Goal: Contribute content

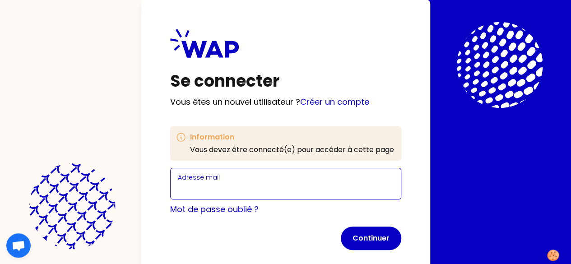
click at [178, 190] on input "Adresse mail" at bounding box center [286, 189] width 216 height 13
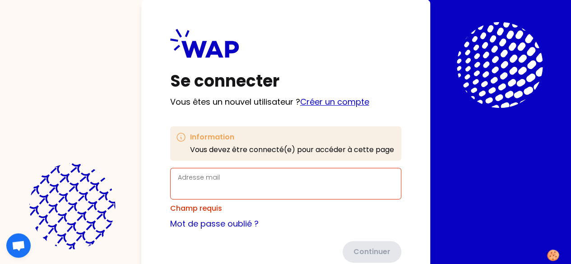
click at [300, 100] on link "Créer un compte" at bounding box center [334, 101] width 69 height 11
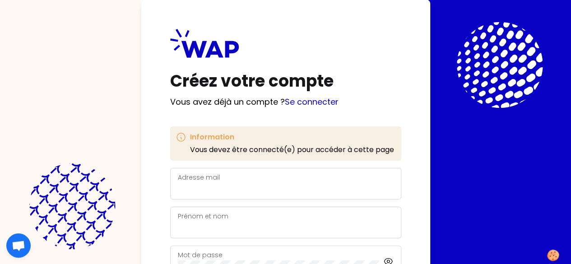
scroll to position [106, 0]
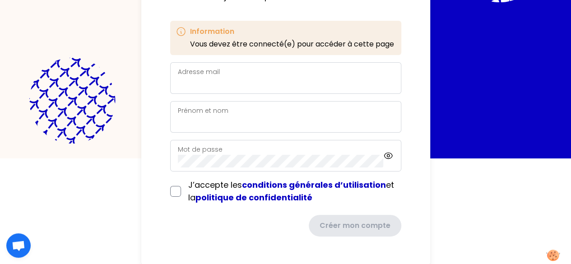
click at [170, 59] on div "Information Vous devez être connecté(e) pour accéder à cette page Adresse mail …" at bounding box center [285, 129] width 231 height 216
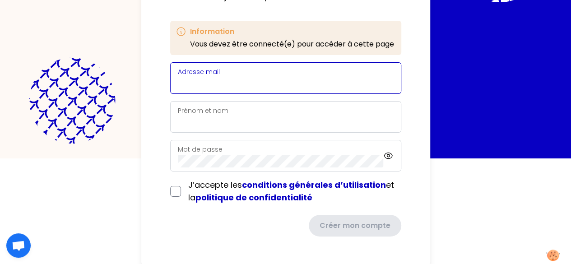
click at [178, 82] on input "Adresse mail" at bounding box center [286, 83] width 216 height 13
type input "[PERSON_NAME][EMAIL_ADDRESS][DOMAIN_NAME]"
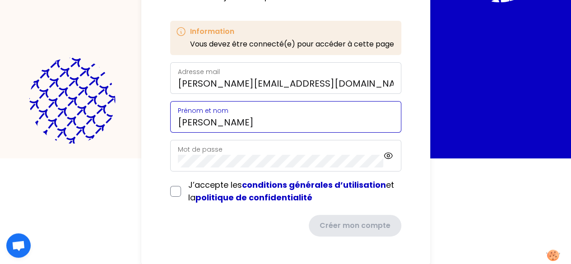
click at [178, 119] on input "[PERSON_NAME]" at bounding box center [286, 122] width 216 height 13
drag, startPoint x: 109, startPoint y: 121, endPoint x: 259, endPoint y: 109, distance: 150.4
click at [259, 109] on div "Prénom et nom [PERSON_NAME]" at bounding box center [286, 116] width 216 height 23
type input "[PERSON_NAME]"
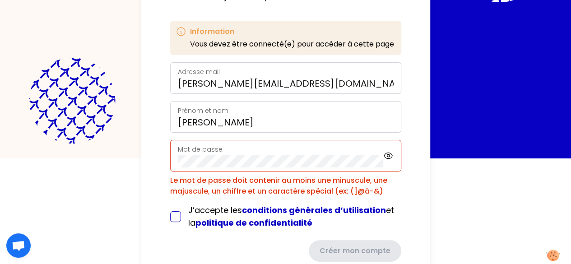
scroll to position [131, 0]
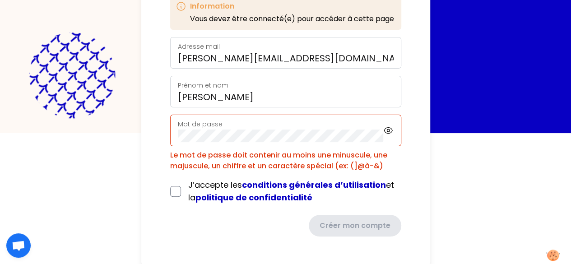
click at [275, 136] on div "Mot de passe" at bounding box center [285, 131] width 231 height 32
click at [170, 187] on input "checkbox" at bounding box center [175, 191] width 11 height 11
checkbox input "true"
click at [178, 124] on div "Mot de passe" at bounding box center [281, 130] width 206 height 23
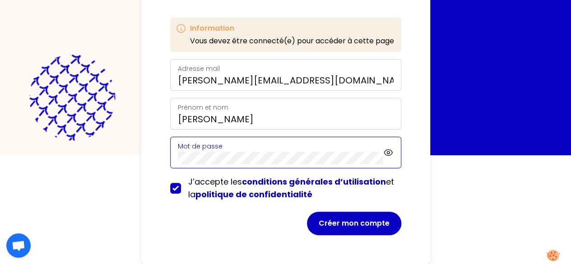
scroll to position [107, 0]
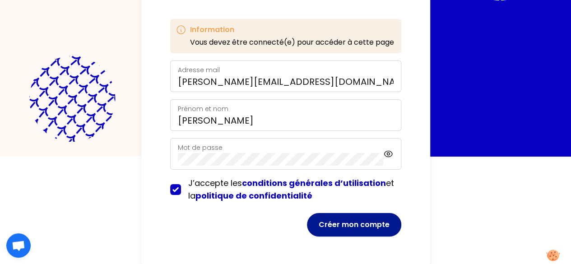
click at [307, 234] on button "Créer mon compte" at bounding box center [354, 224] width 94 height 23
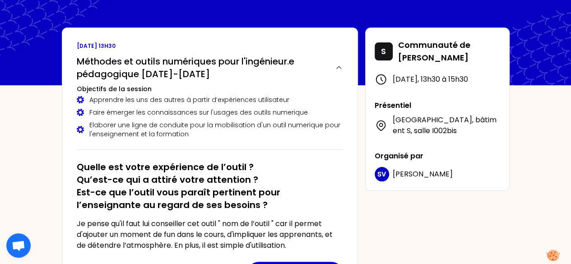
scroll to position [34, 0]
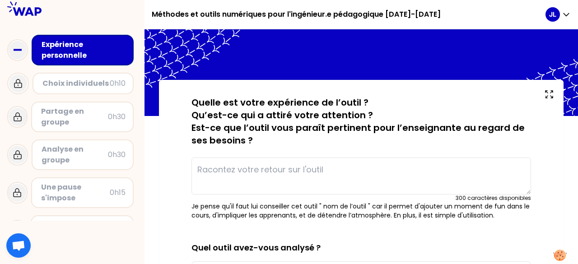
click at [290, 184] on textarea at bounding box center [362, 176] width 340 height 37
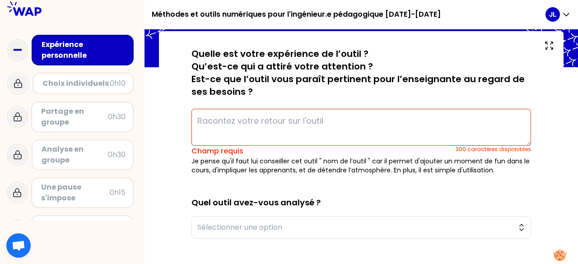
scroll to position [129, 0]
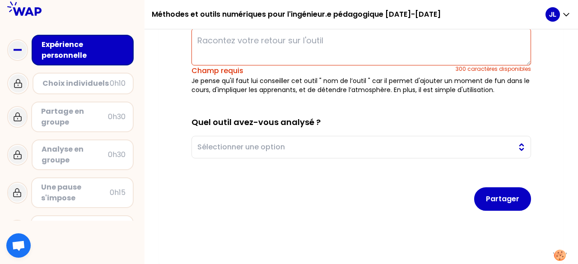
click at [229, 146] on span "Sélectionner une option" at bounding box center [354, 147] width 315 height 11
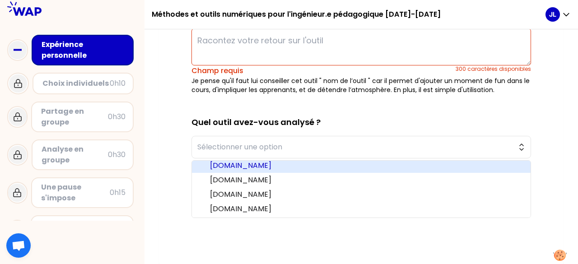
scroll to position [60, 0]
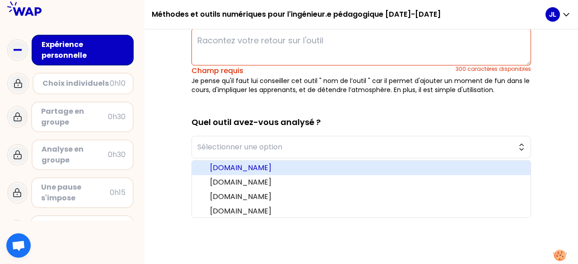
click at [265, 171] on li "[DOMAIN_NAME]" at bounding box center [361, 168] width 339 height 14
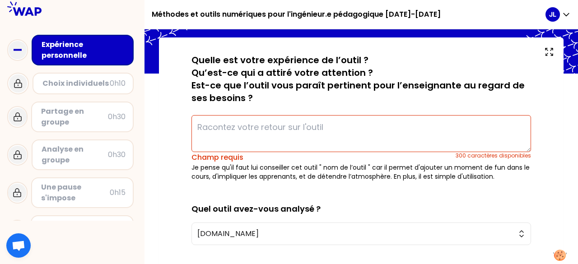
scroll to position [0, 0]
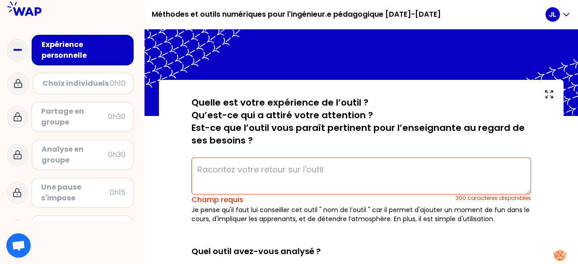
click at [327, 183] on textarea at bounding box center [362, 176] width 340 height 37
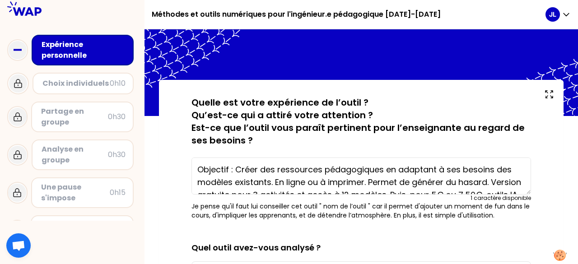
click at [277, 170] on textarea "Objectif : Créer des ressources pédagogiques en adaptant à ses besoins des modè…" at bounding box center [362, 176] width 340 height 37
drag, startPoint x: 238, startPoint y: 172, endPoint x: 136, endPoint y: 164, distance: 102.0
click at [136, 164] on div "Méthodes et outils numériques pour l'ingénieur.e pédagogique [DATE]-[DATE] JL E…" at bounding box center [289, 132] width 578 height 264
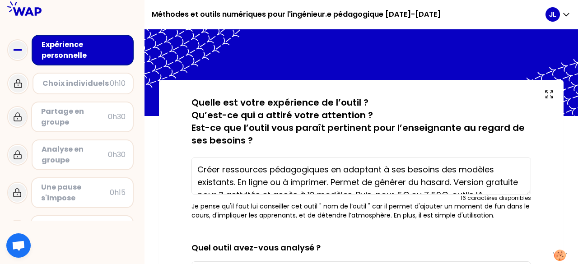
drag, startPoint x: 330, startPoint y: 171, endPoint x: 453, endPoint y: 167, distance: 122.5
click at [453, 167] on textarea "Créer ressources pédagogiques en adaptant à ses besoins des modèles existants. …" at bounding box center [362, 176] width 340 height 37
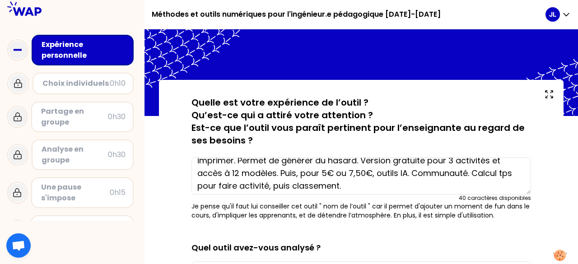
scroll to position [25, 0]
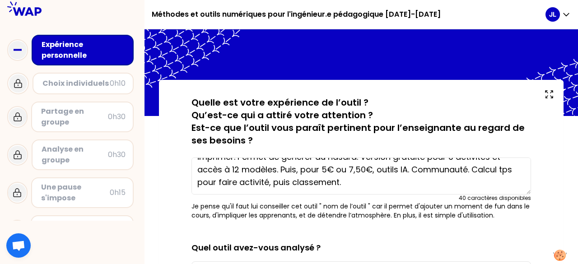
click at [374, 186] on textarea "Créer ressources pédagogiques grâce modèles existants. En ligne ou à imprimer. …" at bounding box center [362, 176] width 340 height 37
click at [468, 169] on textarea "Créer ressources pédagogiques grâce modèles existants. En ligne ou à imprimer. …" at bounding box center [362, 176] width 340 height 37
click at [454, 186] on textarea "Créer ressources pédagogiques grâce modèles existants. En ligne ou à imprimer. …" at bounding box center [362, 176] width 340 height 37
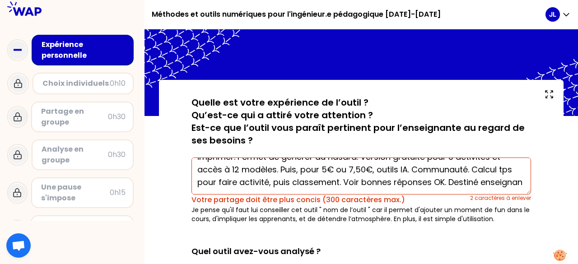
scroll to position [32, 0]
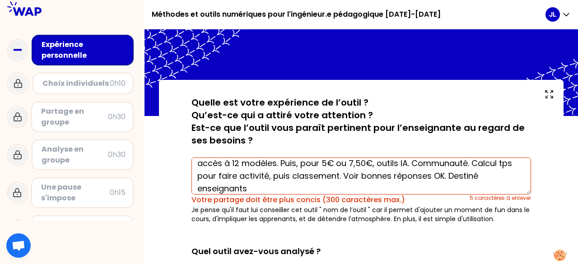
drag, startPoint x: 448, startPoint y: 178, endPoint x: 480, endPoint y: 177, distance: 31.6
click at [480, 177] on textarea "Créer ressources pédagogiques grâce modèles existants. En ligne ou à imprimer. …" at bounding box center [362, 176] width 340 height 37
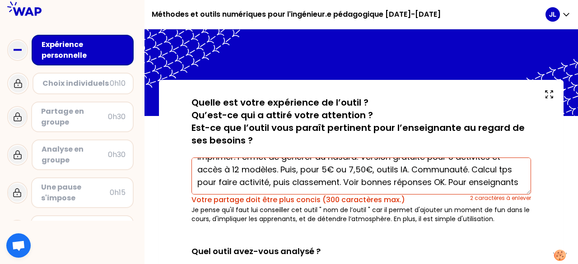
scroll to position [0, 0]
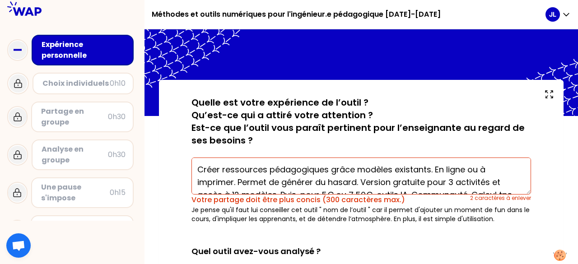
drag, startPoint x: 466, startPoint y: 169, endPoint x: 476, endPoint y: 169, distance: 9.9
click at [476, 169] on textarea "Créer ressources pédagogiques grâce modèles existants. En ligne ou à imprimer. …" at bounding box center [362, 176] width 340 height 37
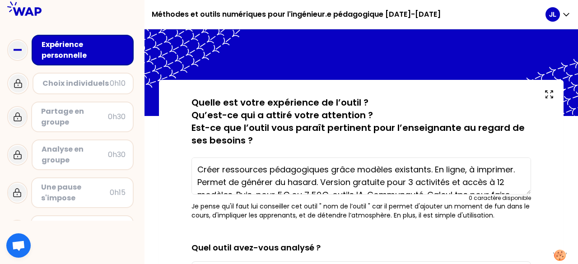
drag, startPoint x: 388, startPoint y: 163, endPoint x: 408, endPoint y: 182, distance: 28.4
click at [408, 182] on textarea "Créer ressources pédagogiques grâce modèles existants. En ligne, à imprimer. Pe…" at bounding box center [362, 176] width 340 height 37
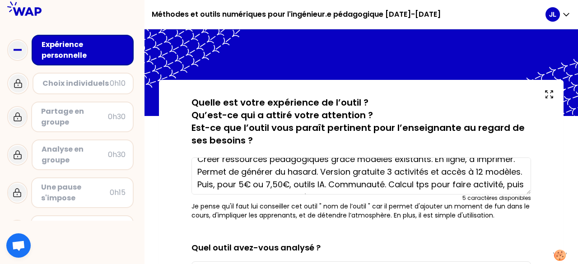
scroll to position [10, 0]
drag, startPoint x: 442, startPoint y: 170, endPoint x: 474, endPoint y: 174, distance: 32.7
click at [474, 174] on textarea "Créer ressources pédagogiques grâce modèles existants. En ligne, à imprimer. Pe…" at bounding box center [362, 176] width 340 height 37
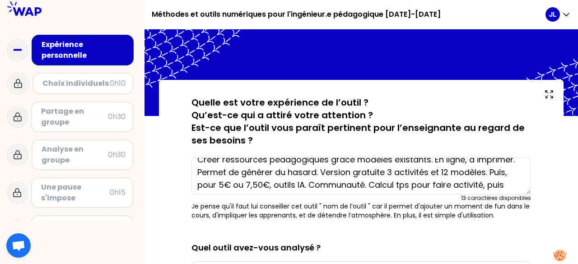
click at [474, 174] on textarea "Créer ressources pédagogiques grâce modèles existants. En ligne, à imprimer. Pe…" at bounding box center [362, 176] width 340 height 37
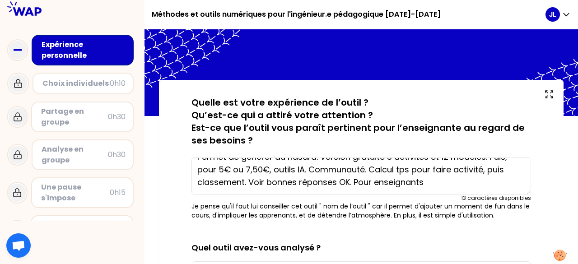
scroll to position [0, 0]
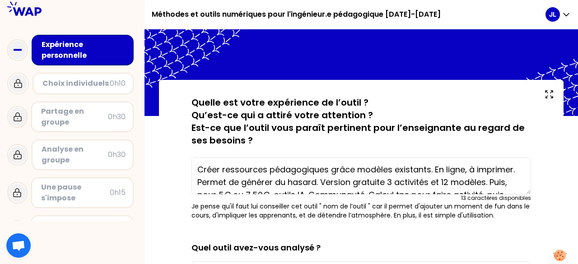
drag, startPoint x: 492, startPoint y: 171, endPoint x: 509, endPoint y: 182, distance: 20.1
click at [509, 182] on textarea "Créer ressources pédagogiques grâce modèles existants. En ligne, à imprimer. Pe…" at bounding box center [362, 176] width 340 height 37
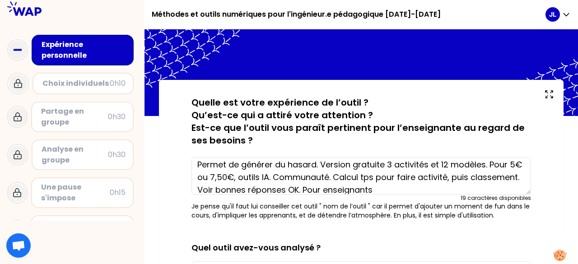
scroll to position [25, 0]
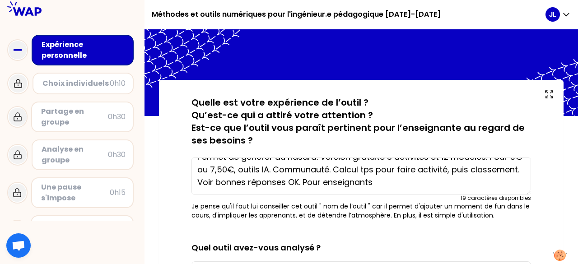
drag, startPoint x: 285, startPoint y: 173, endPoint x: 430, endPoint y: 188, distance: 145.7
click at [430, 188] on textarea "Créer ressources pédagogiques grâce modèles existants. En ligne, à imprimer. Pe…" at bounding box center [362, 176] width 340 height 37
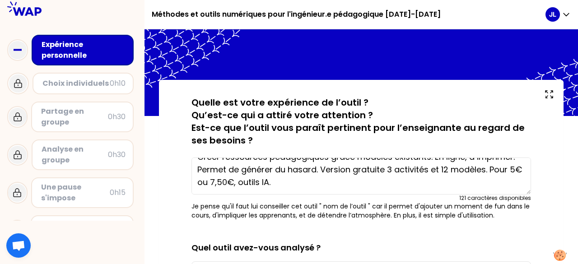
scroll to position [0, 0]
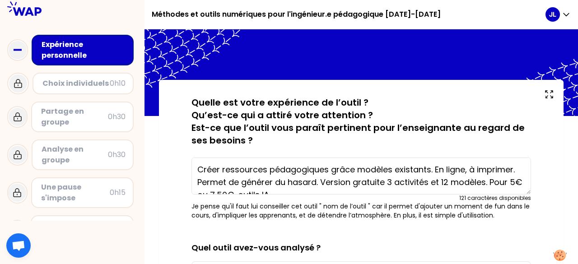
click at [322, 182] on textarea "Créer ressources pédagogiques grâce modèles existants. En ligne, à imprimer. Pe…" at bounding box center [362, 176] width 340 height 37
paste textarea "Communauté. Calcul tps pour faire activité, puis classement. Voir bonnes répons…"
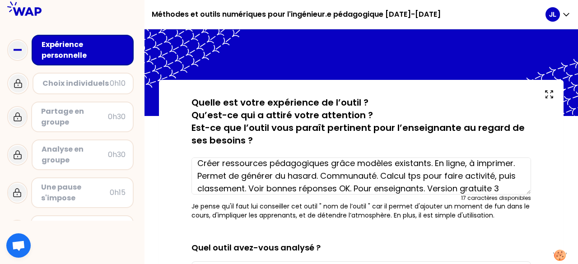
scroll to position [25, 0]
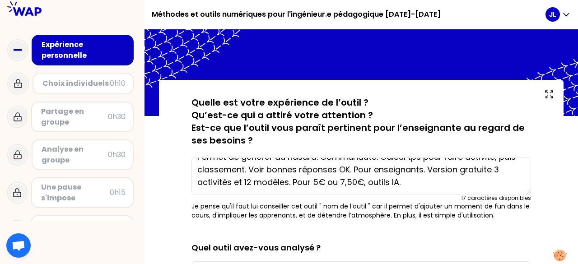
click at [407, 178] on textarea "Créer ressources pédagogiques grâce modèles existants. En ligne, à imprimer. Pe…" at bounding box center [362, 176] width 340 height 37
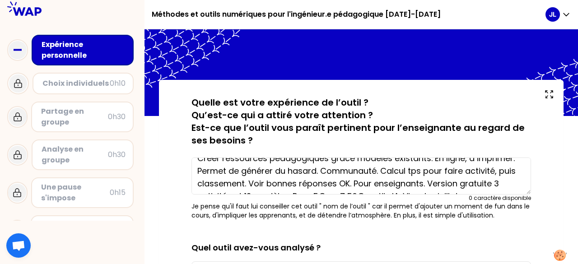
scroll to position [12, 0]
drag, startPoint x: 294, startPoint y: 170, endPoint x: 196, endPoint y: 167, distance: 98.1
click at [196, 167] on textarea "Créer ressources pédagogiques grâce modèles existants. En ligne, à imprimer. Pe…" at bounding box center [362, 176] width 340 height 37
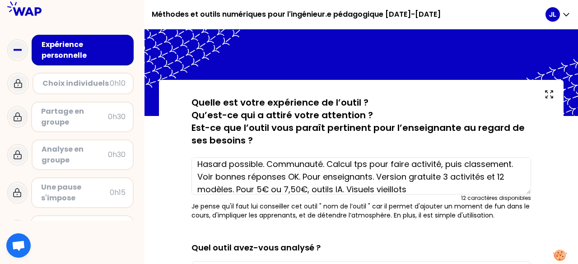
scroll to position [25, 0]
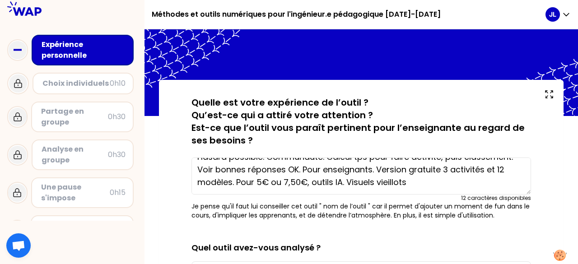
click at [422, 178] on textarea "Créer ressources pédagogiques grâce modèles existants. En ligne, à imprimer. Ha…" at bounding box center [362, 176] width 340 height 37
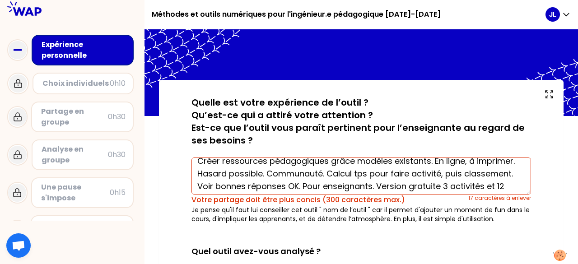
scroll to position [9, 0]
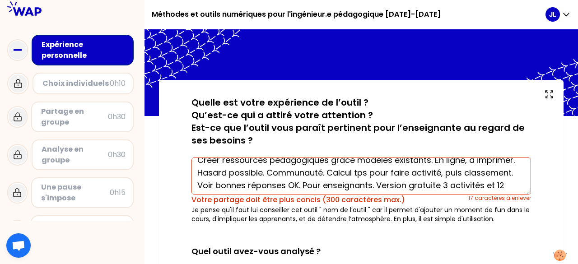
drag, startPoint x: 227, startPoint y: 168, endPoint x: 262, endPoint y: 173, distance: 35.1
click at [262, 173] on textarea "Créer ressources pédagogiques grâce modèles existants. En ligne, à imprimer. Ha…" at bounding box center [362, 176] width 340 height 37
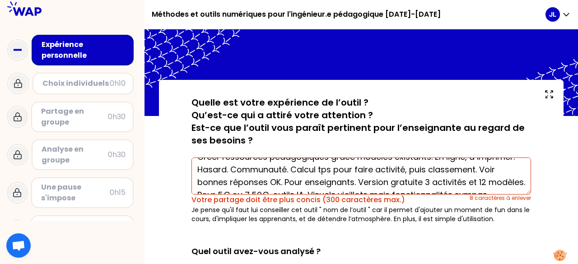
scroll to position [38, 0]
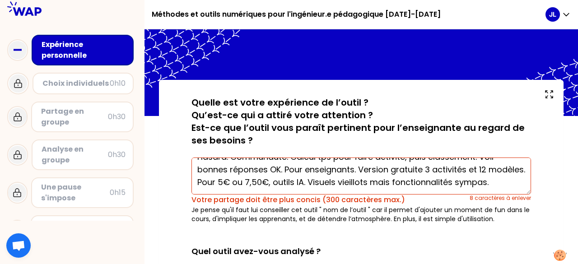
drag, startPoint x: 479, startPoint y: 162, endPoint x: 467, endPoint y: 163, distance: 11.8
click at [467, 163] on textarea "Créer ressources pédagogiques grâce modèles existants. En ligne, à imprimer. Ha…" at bounding box center [362, 176] width 340 height 37
drag, startPoint x: 234, startPoint y: 182, endPoint x: 240, endPoint y: 182, distance: 6.8
click at [240, 182] on textarea "Créer ressources pédagogiques grâce modèles existants. En ligne, à imprimer. Ha…" at bounding box center [362, 176] width 340 height 37
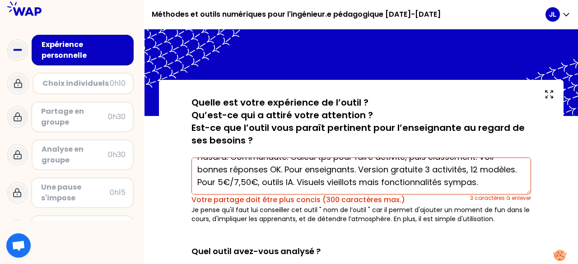
click at [322, 184] on textarea "Créer ressources pédagogiques grâce modèles existants. En ligne, à imprimer. Ha…" at bounding box center [362, 176] width 340 height 37
click at [350, 183] on textarea "Créer ressources pédagogiques grâce modèles existants. En ligne, à imprimer. Ha…" at bounding box center [362, 176] width 340 height 37
click at [474, 182] on textarea "Créer ressources pédagogiques grâce modèles existants. En ligne, à imprimer. Ha…" at bounding box center [362, 176] width 340 height 37
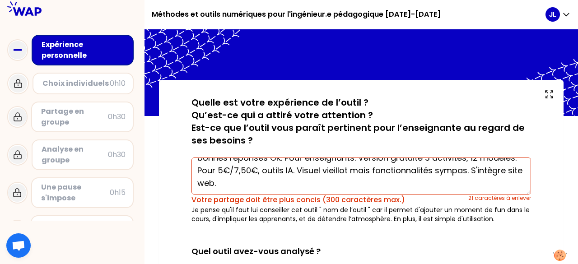
scroll to position [37, 0]
drag, startPoint x: 471, startPoint y: 170, endPoint x: 474, endPoint y: 186, distance: 16.2
click at [474, 186] on textarea "Créer ressources pédagogiques grâce modèles existants. En ligne, à imprimer. Ha…" at bounding box center [362, 176] width 340 height 37
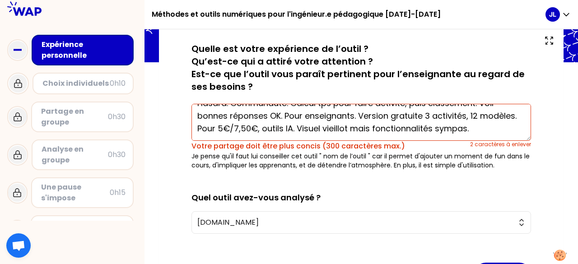
scroll to position [55, 0]
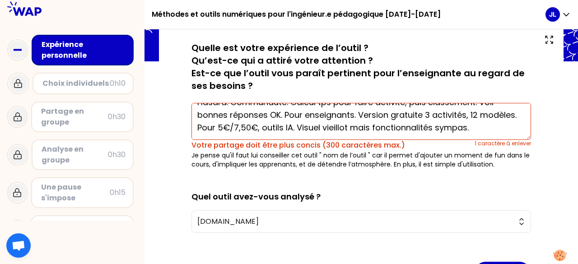
type textarea "Créer ressources pédagogiques grâce modèles existants. En ligne, à imprimer. Ha…"
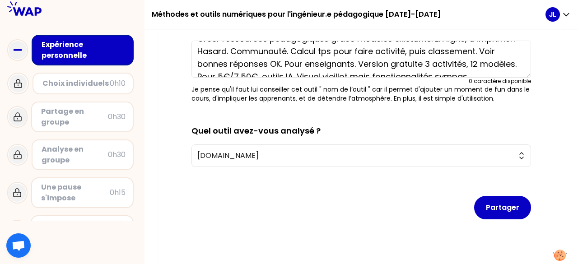
scroll to position [25, 0]
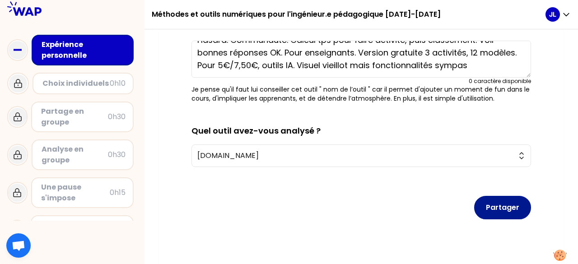
click at [488, 206] on button "Partager" at bounding box center [502, 207] width 57 height 23
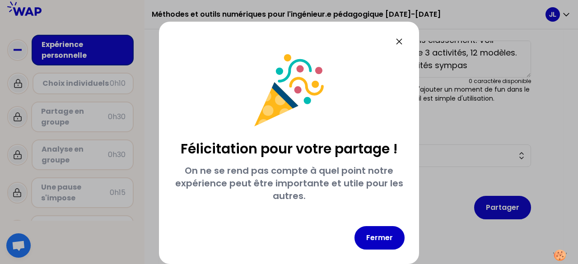
click at [402, 42] on icon at bounding box center [399, 41] width 5 height 5
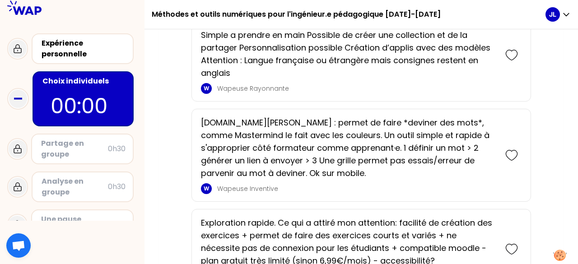
scroll to position [753, 0]
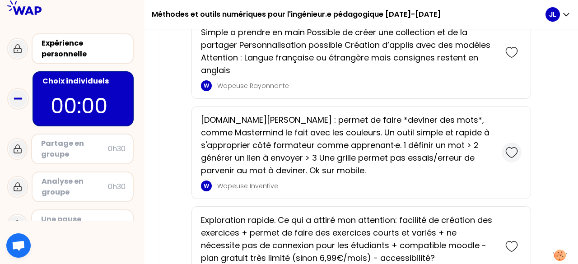
click at [515, 155] on icon at bounding box center [511, 152] width 13 height 13
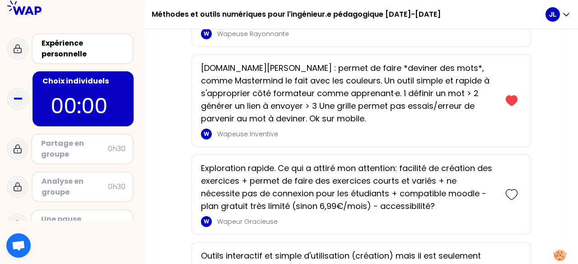
scroll to position [869, 0]
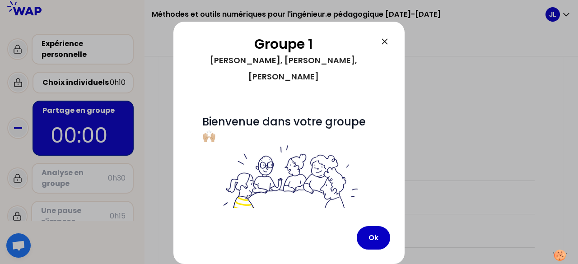
scroll to position [206, 0]
click at [373, 240] on button "Ok" at bounding box center [373, 237] width 33 height 23
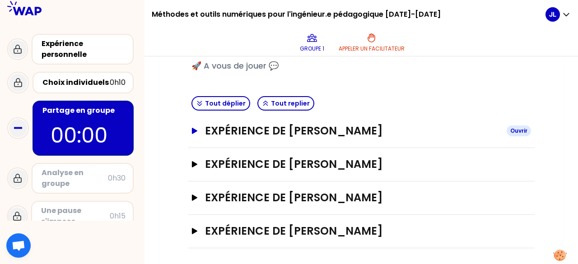
click at [332, 131] on h3 "Expérience de [PERSON_NAME]" at bounding box center [352, 131] width 294 height 14
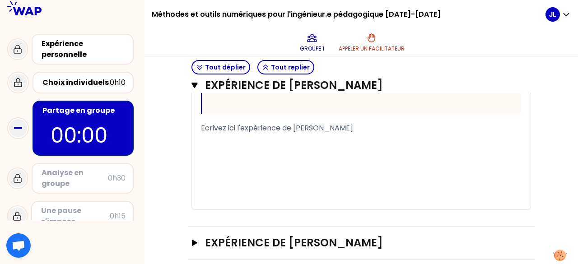
scroll to position [496, 0]
click at [274, 145] on div "﻿" at bounding box center [361, 139] width 321 height 11
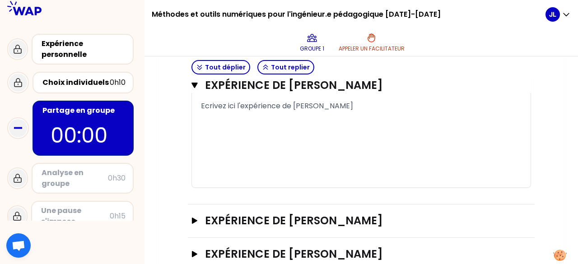
scroll to position [592, 0]
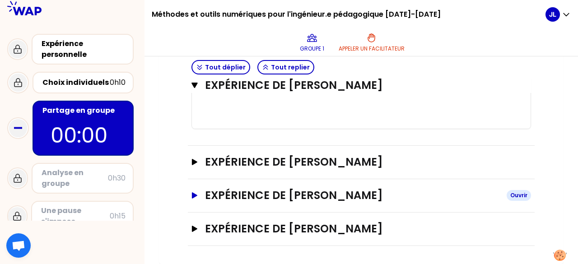
click at [304, 195] on h3 "Expérience de [PERSON_NAME]" at bounding box center [352, 195] width 294 height 14
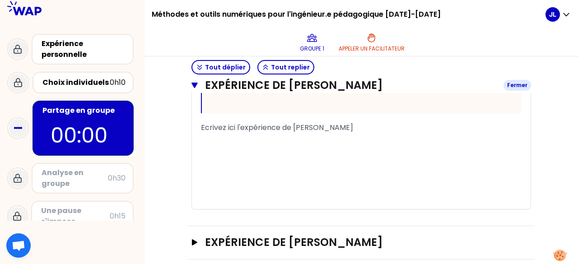
scroll to position [955, 0]
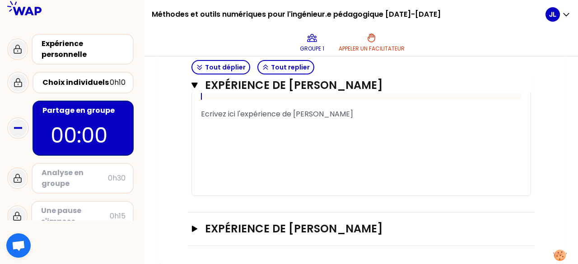
click at [258, 148] on div "﻿" at bounding box center [361, 146] width 321 height 11
click at [229, 130] on div "﻿" at bounding box center [361, 125] width 321 height 11
click at [218, 114] on div "« Wooclap est ergonomique, fluide, avec des outils de comm et de récolte de don…" at bounding box center [361, 33] width 321 height 323
drag, startPoint x: 346, startPoint y: 128, endPoint x: 175, endPoint y: 121, distance: 170.9
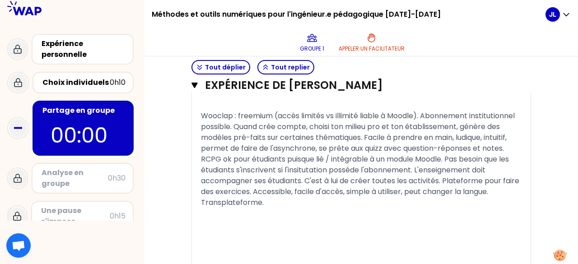
click at [315, 111] on div "﻿" at bounding box center [361, 105] width 321 height 11
click at [284, 208] on div "RCPG ok pour étudiants puisque lié / intégrable à un module Moodle. Pas besoin …" at bounding box center [361, 181] width 321 height 54
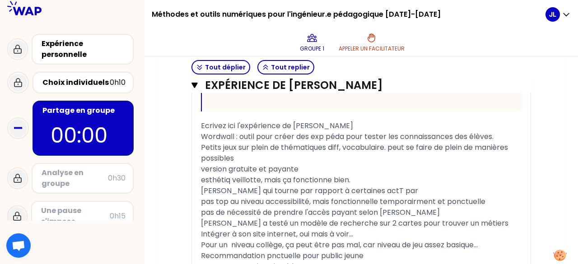
scroll to position [491, 0]
